Goal: Transaction & Acquisition: Book appointment/travel/reservation

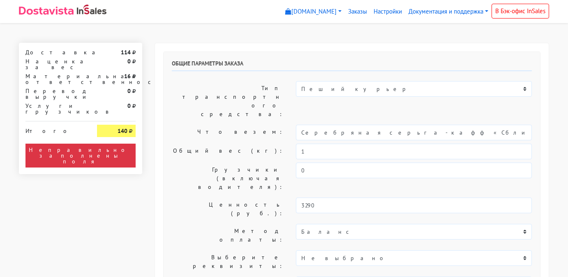
select select "11:00"
select select "20:00"
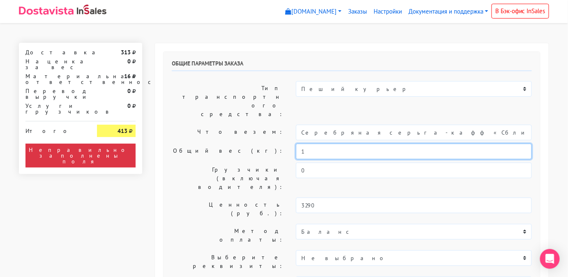
click at [311, 143] on input "1" at bounding box center [414, 151] width 236 height 16
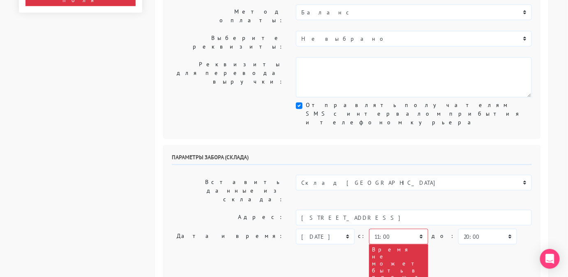
scroll to position [245, 0]
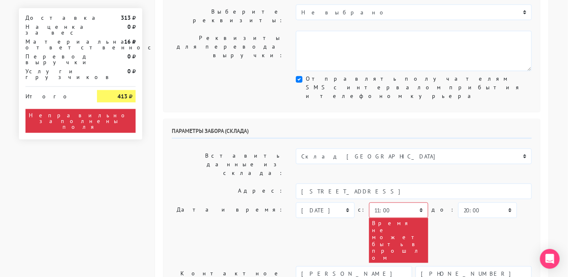
type input "0,5"
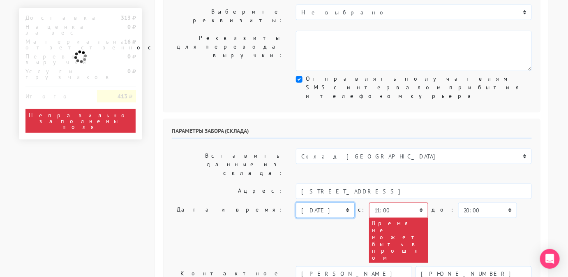
click at [325, 202] on select "[DATE] [DATE] [DATE] [DATE] [DATE] [DATE] [DATE] [DATE] [DATE]" at bounding box center [325, 210] width 59 height 16
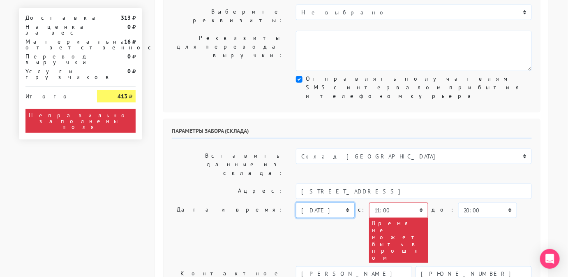
select select "[DATE]"
click at [296, 202] on select "[DATE] [DATE] [DATE] [DATE] [DATE] [DATE] [DATE] [DATE] [DATE]" at bounding box center [325, 210] width 59 height 16
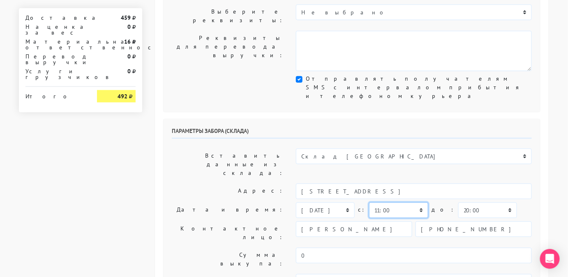
click at [392, 202] on select "00:00 00:30 01:00 01:30 02:00 02:30 03:00 03:30 04:00 04:30 05:00 05:30 06:00 0…" at bounding box center [398, 210] width 59 height 16
click at [473, 202] on select "00:00 00:30 01:00 01:30 02:00 02:30 03:00 03:30 04:00 04:30 05:00 05:30 06:00 0…" at bounding box center [487, 210] width 59 height 16
select select "19:00"
click at [458, 202] on select "00:00 00:30 01:00 01:30 02:00 02:30 03:00 03:30 04:00 04:30 05:00 05:30 06:00 0…" at bounding box center [487, 210] width 59 height 16
click at [468, 202] on select "00:00 00:30 01:00 01:30 02:00 02:30 03:00 03:30 04:00 04:30 05:00 05:30 06:00 0…" at bounding box center [487, 210] width 59 height 16
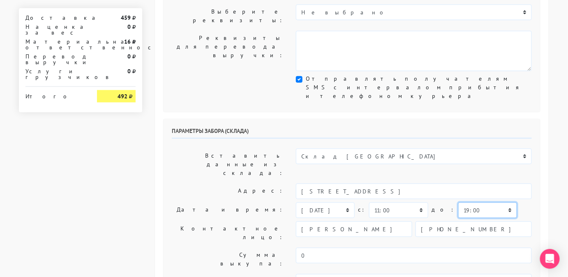
click at [468, 202] on select "00:00 00:30 01:00 01:30 02:00 02:30 03:00 03:30 04:00 04:30 05:00 05:30 06:00 0…" at bounding box center [487, 210] width 59 height 16
click at [395, 202] on select "00:00 00:30 01:00 01:30 02:00 02:30 03:00 03:30 04:00 04:30 05:00 05:30 06:00 0…" at bounding box center [398, 210] width 59 height 16
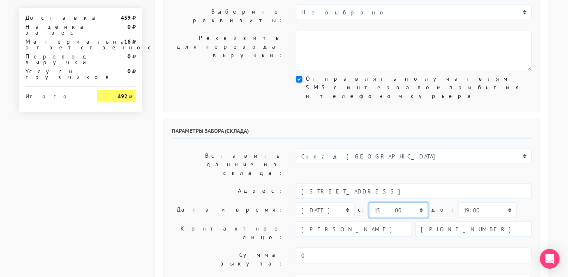
click at [369, 202] on select "00:00 00:30 01:00 01:30 02:00 02:30 03:00 03:30 04:00 04:30 05:00 05:30 06:00 0…" at bounding box center [398, 210] width 59 height 16
click at [391, 202] on select "00:00 00:30 01:00 01:30 02:00 02:30 03:00 03:30 04:00 04:30 05:00 05:30 06:00 0…" at bounding box center [398, 210] width 59 height 16
select select "17:00"
click at [369, 202] on select "00:00 00:30 01:00 01:30 02:00 02:30 03:00 03:30 04:00 04:30 05:00 05:30 06:00 0…" at bounding box center [398, 210] width 59 height 16
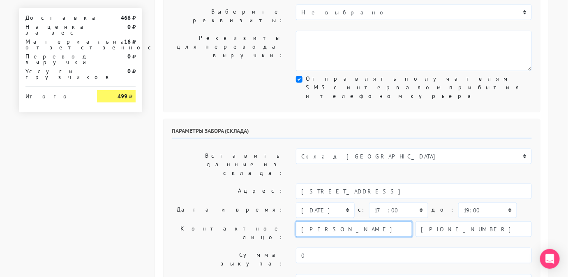
click at [334, 221] on input "[PERSON_NAME]" at bounding box center [354, 229] width 116 height 16
type input "менеджер"
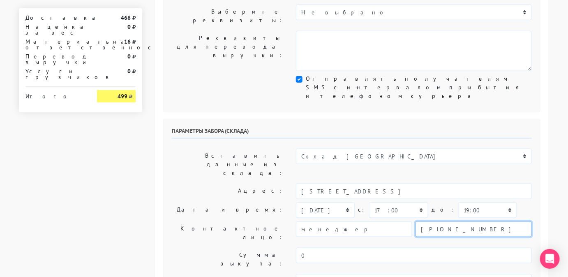
click at [488, 221] on input "[PHONE_NUMBER]" at bounding box center [473, 229] width 116 height 16
click at [488, 221] on input "text" at bounding box center [473, 229] width 116 height 16
type input "9234443831"
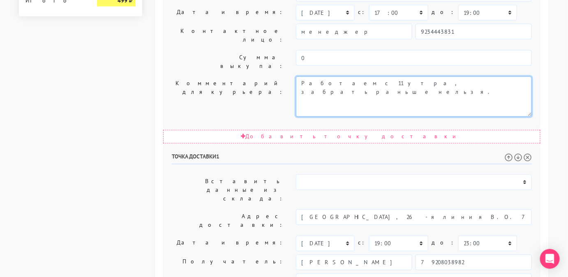
scroll to position [447, 0]
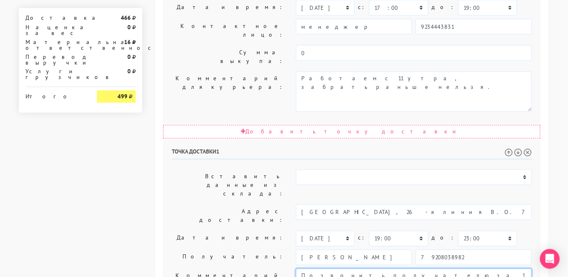
drag, startPoint x: 381, startPoint y: 141, endPoint x: 374, endPoint y: 153, distance: 14.7
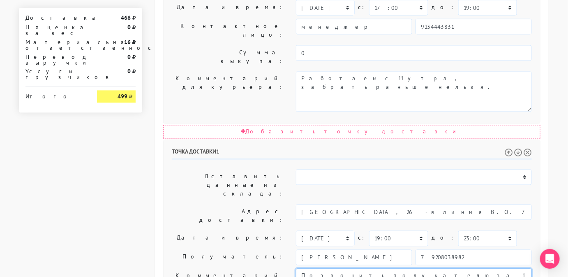
drag, startPoint x: 402, startPoint y: 148, endPoint x: 296, endPoint y: 150, distance: 106.0
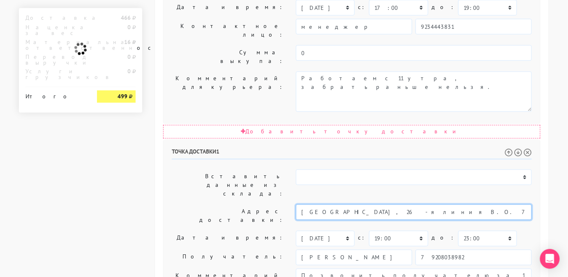
click at [383, 204] on input "[GEOGRAPHIC_DATA], 26-я линия В.О. 7, стр. [STREET_ADDRESS]" at bounding box center [414, 212] width 236 height 16
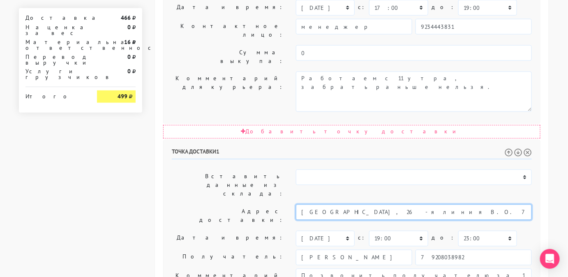
click at [383, 204] on input "[GEOGRAPHIC_DATA], 26-я линия В.О. 7, стр. [STREET_ADDRESS]" at bounding box center [414, 212] width 236 height 16
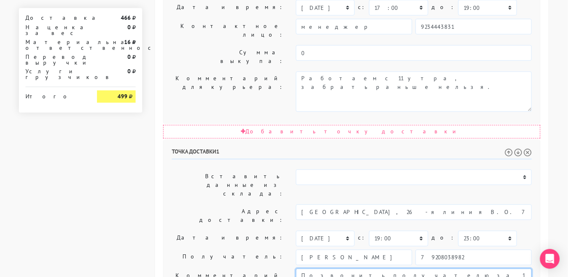
paste textarea "[GEOGRAPHIC_DATA], 26-я линия В.О. 7, стр. [STREET_ADDRESS]"
type textarea "Позвонить получателю за 1 час. [GEOGRAPHIC_DATA], 26-я линия В.О. 7, стр. [STRE…"
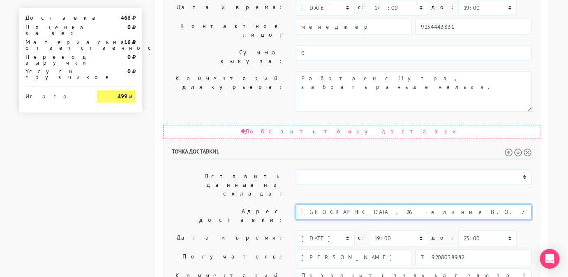
drag, startPoint x: 472, startPoint y: 85, endPoint x: 430, endPoint y: 84, distance: 41.9
click at [430, 204] on input "[GEOGRAPHIC_DATA], 26-я линия В.О. 7, стр. [STREET_ADDRESS]" at bounding box center [414, 212] width 236 height 16
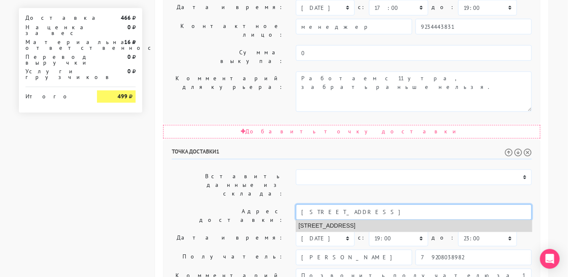
click at [429, 220] on li "[STREET_ADDRESS]" at bounding box center [413, 225] width 235 height 11
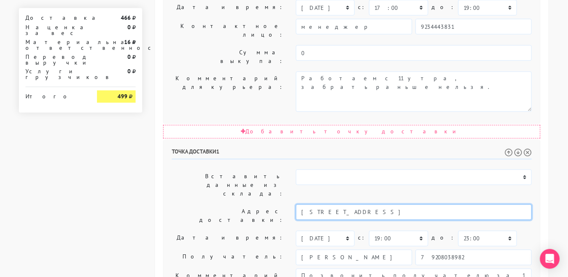
drag, startPoint x: 461, startPoint y: 85, endPoint x: 390, endPoint y: 88, distance: 71.6
click at [390, 204] on input "[STREET_ADDRESS]" at bounding box center [414, 212] width 236 height 16
type input "С"
paste input "[GEOGRAPHIC_DATA], 26-я линия В.О. 7, стр. [STREET_ADDRESS]"
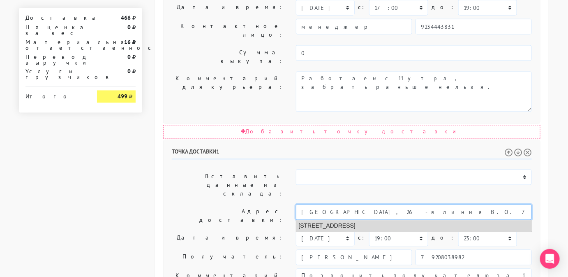
click at [393, 220] on li "[STREET_ADDRESS]" at bounding box center [413, 225] width 235 height 11
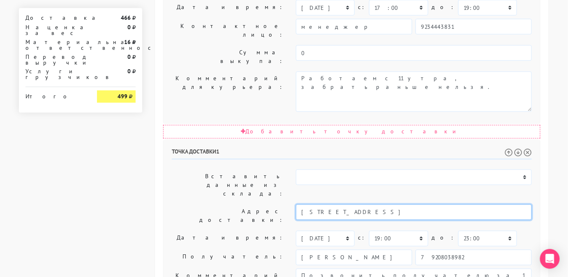
type input "[STREET_ADDRESS]"
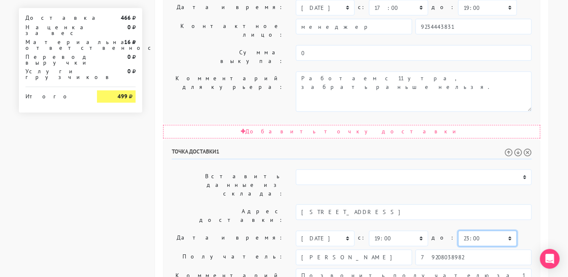
click at [471, 231] on select "00:00 00:30 01:00 01:30 02:00 02:30 03:00 03:30 04:00 04:30 05:00 05:30 06:00 0…" at bounding box center [487, 239] width 59 height 16
select select "21:00"
click at [458, 231] on select "00:00 00:30 01:00 01:30 02:00 02:30 03:00 03:30 04:00 04:30 05:00 05:30 06:00 0…" at bounding box center [487, 239] width 59 height 16
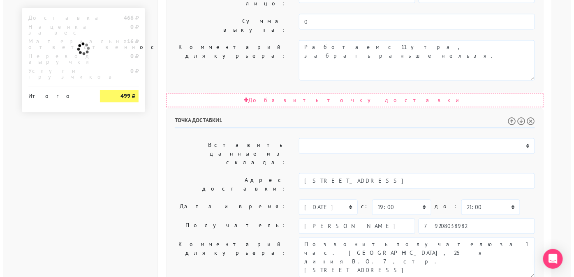
scroll to position [0, 0]
